Goal: Information Seeking & Learning: Learn about a topic

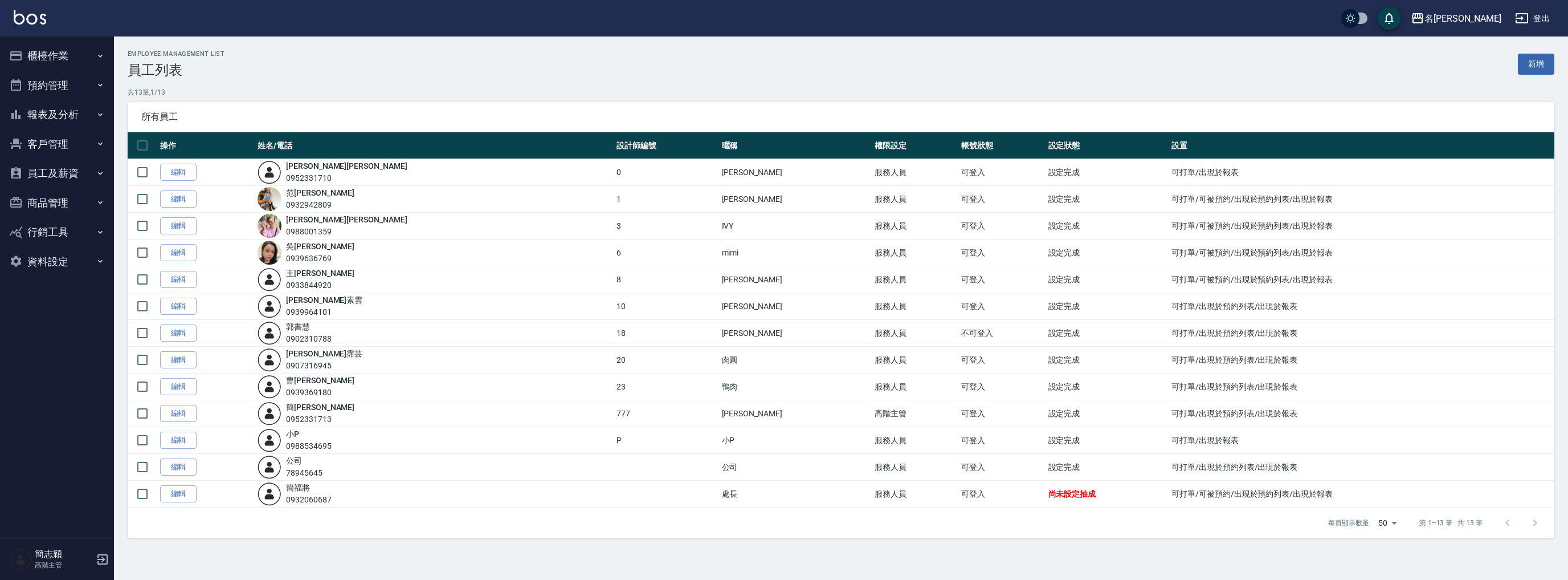
click at [78, 113] on button "報表及分析" at bounding box center [57, 115] width 105 height 30
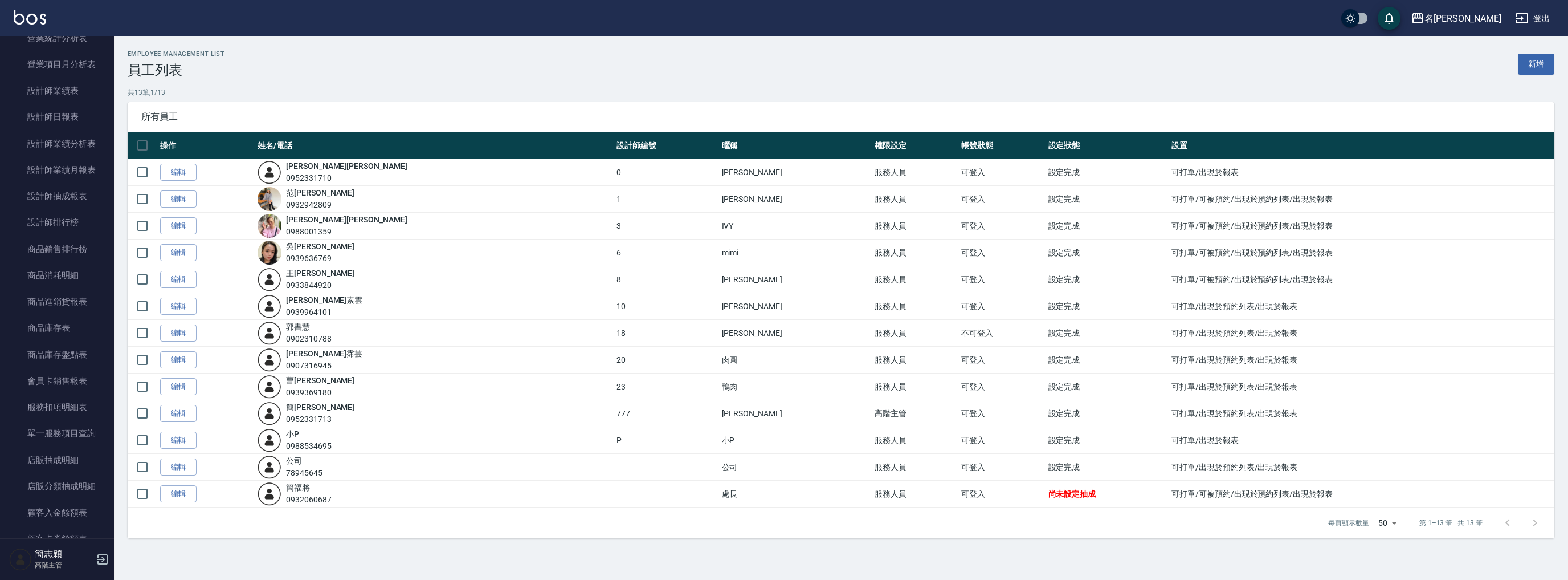
scroll to position [852, 0]
click at [82, 332] on link "多店業績統計表" at bounding box center [57, 324] width 105 height 26
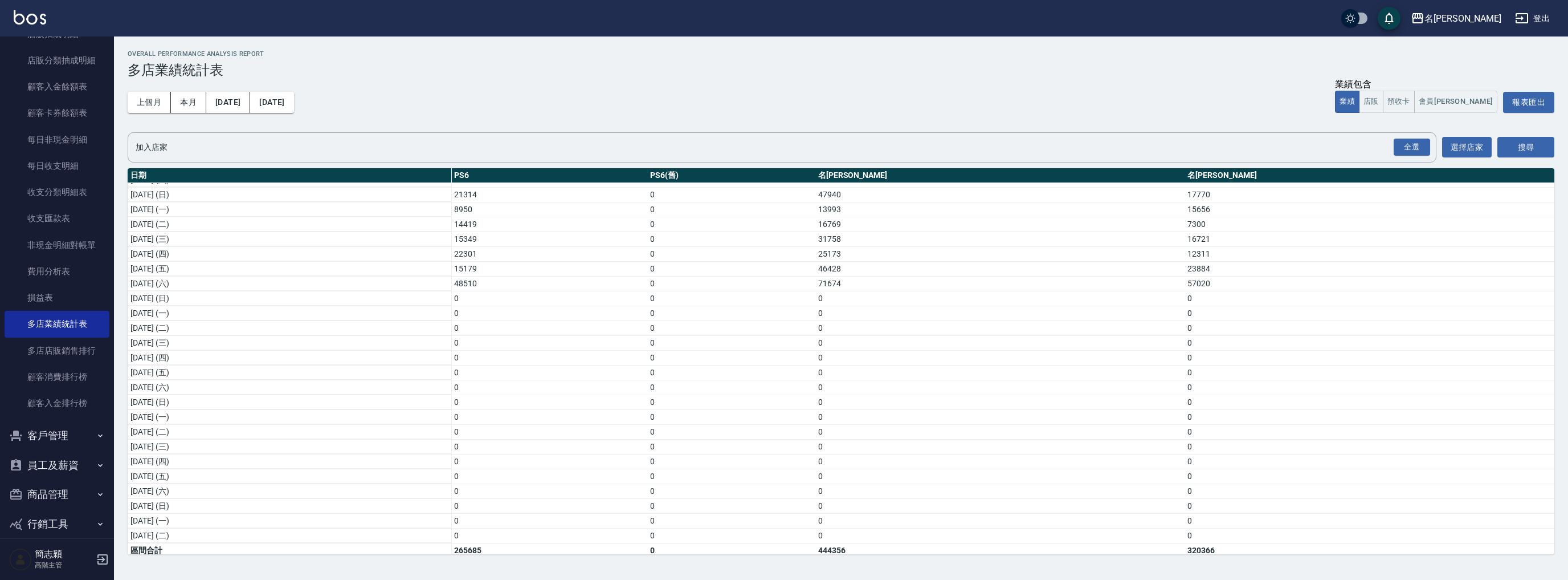
scroll to position [135, 0]
click at [1479, 19] on div "名[PERSON_NAME]" at bounding box center [1463, 18] width 77 height 15
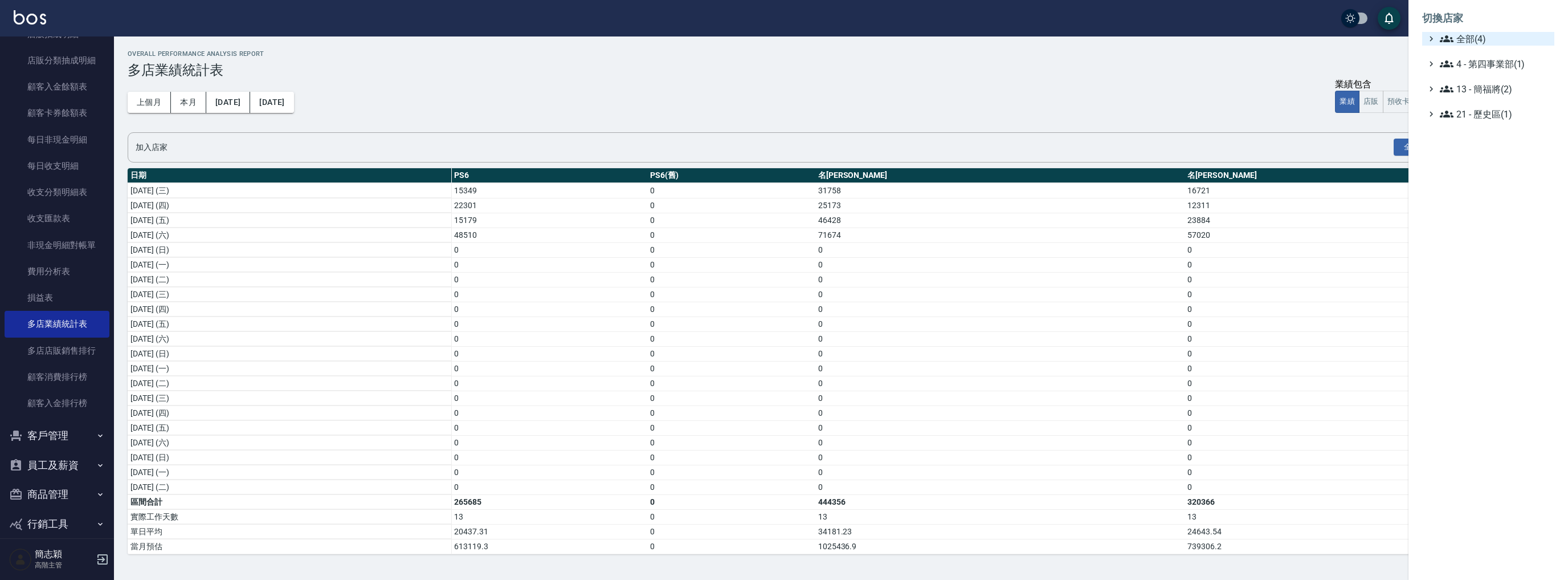
click at [1469, 38] on span "全部(4)" at bounding box center [1494, 39] width 110 height 14
click at [1473, 55] on span "PS6" at bounding box center [1493, 52] width 111 height 14
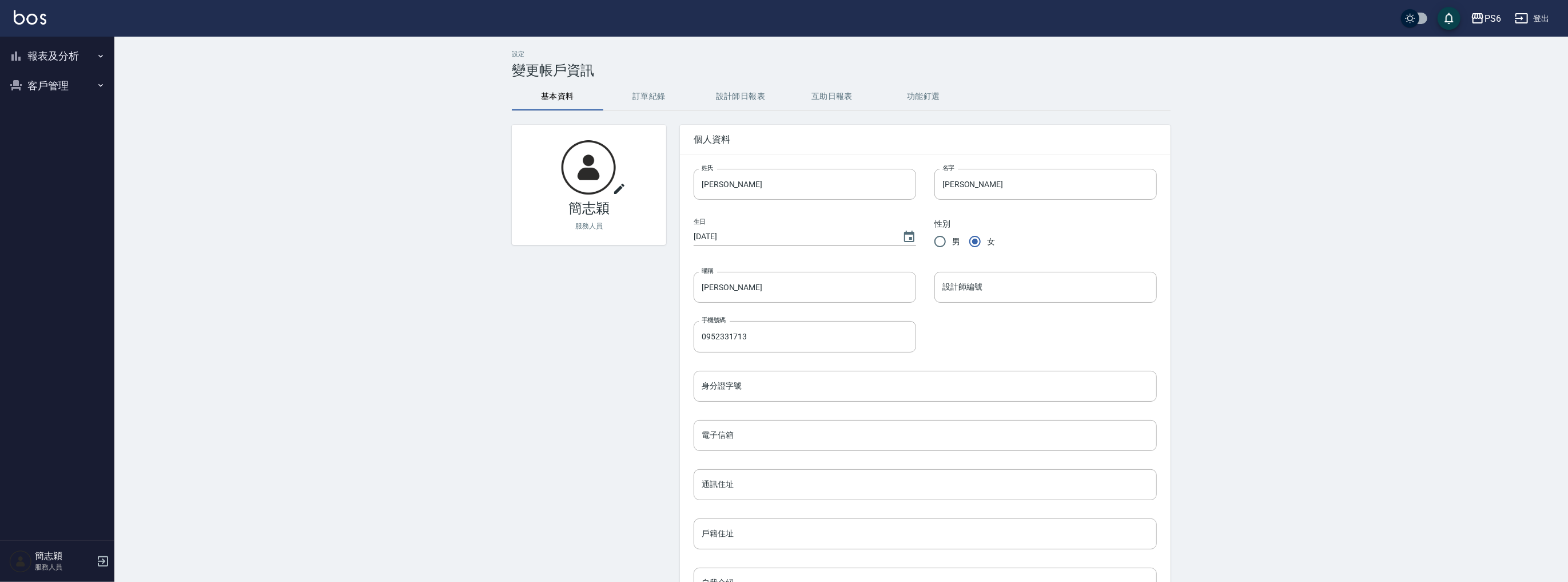
click at [71, 57] on button "報表及分析" at bounding box center [57, 56] width 105 height 30
click at [72, 110] on link "店家日報表" at bounding box center [57, 115] width 105 height 26
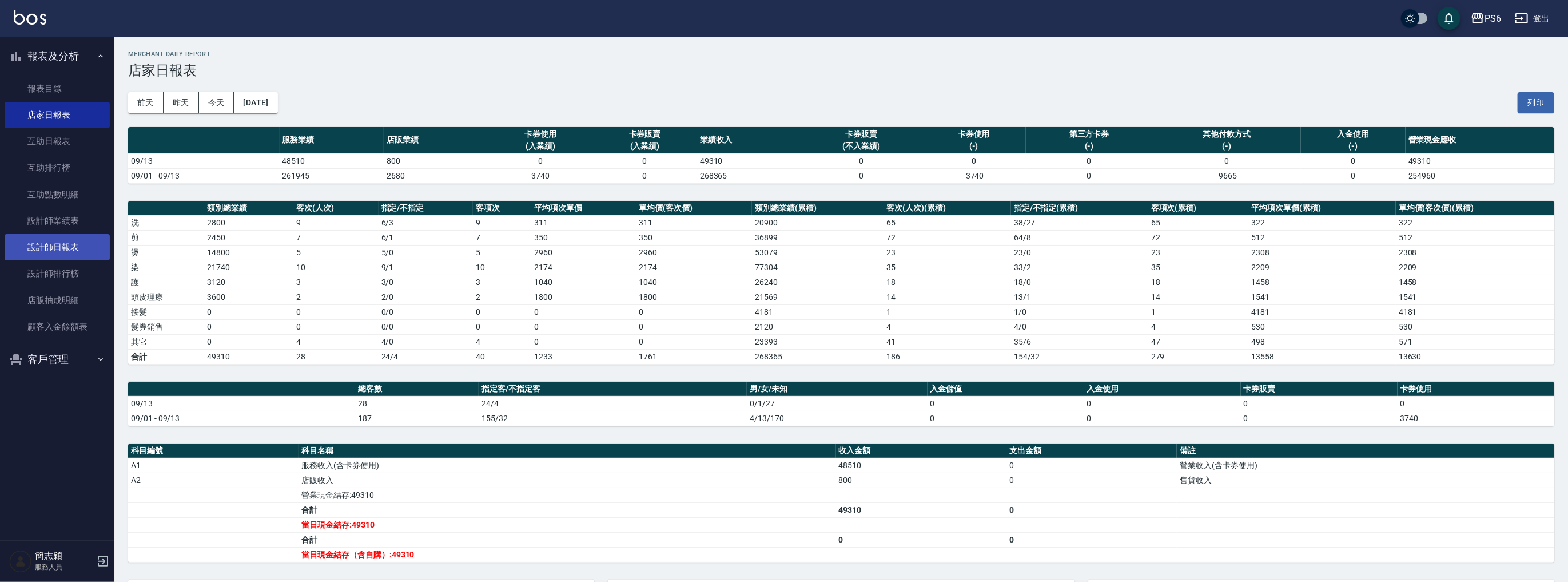
click at [63, 244] on link "設計師日報表" at bounding box center [57, 247] width 105 height 26
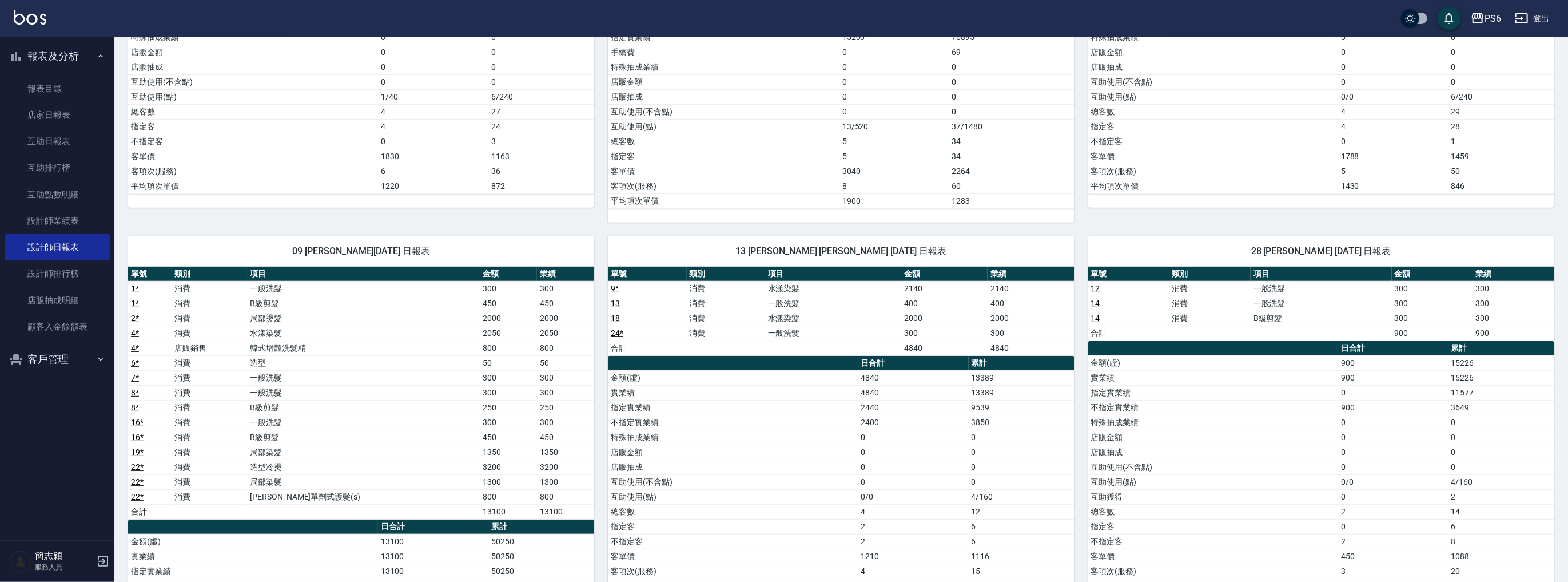
scroll to position [487, 0]
